Goal: Find specific page/section: Find specific page/section

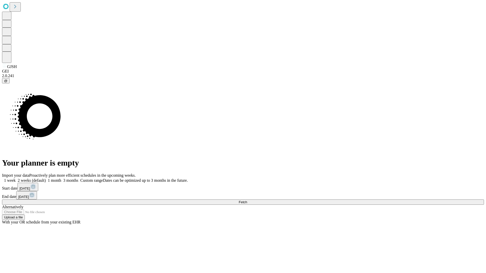
click at [247, 200] on span "Fetch" at bounding box center [243, 202] width 8 height 4
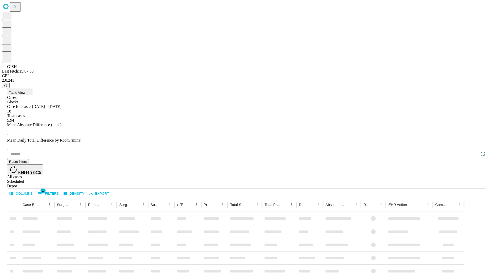
click at [473, 184] on div "Depot" at bounding box center [248, 186] width 482 height 5
click at [431, 175] on div "All cases" at bounding box center [248, 177] width 482 height 5
